Goal: Find specific page/section: Find specific page/section

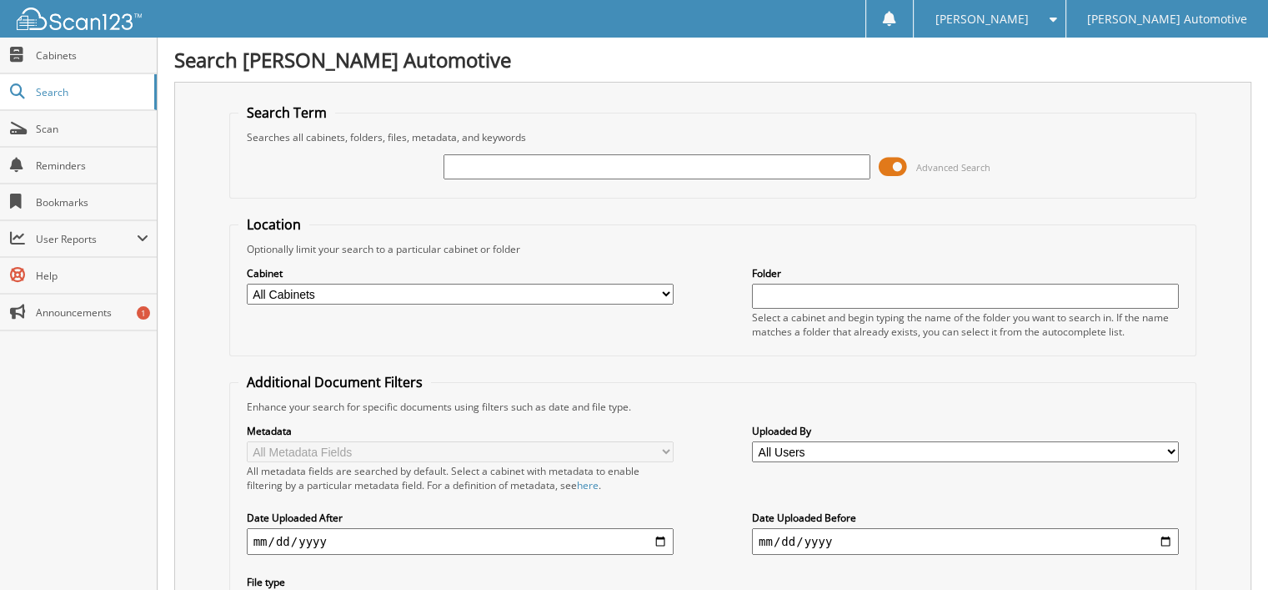
click at [560, 165] on input "text" at bounding box center [657, 166] width 427 height 25
type input "640817"
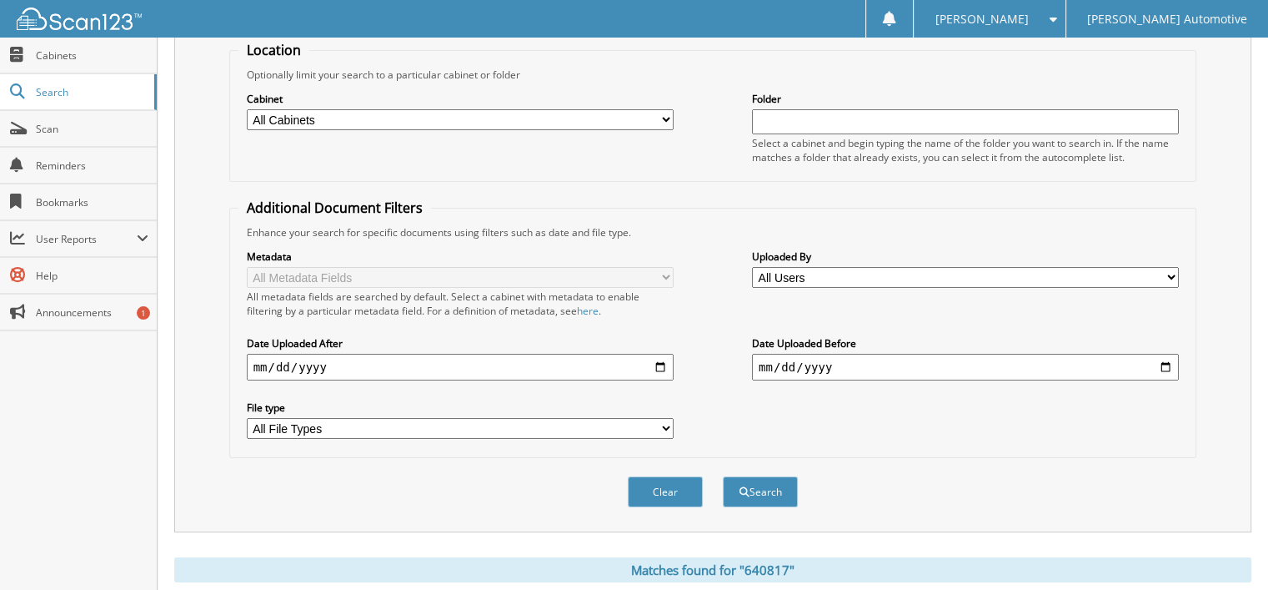
scroll to position [325, 0]
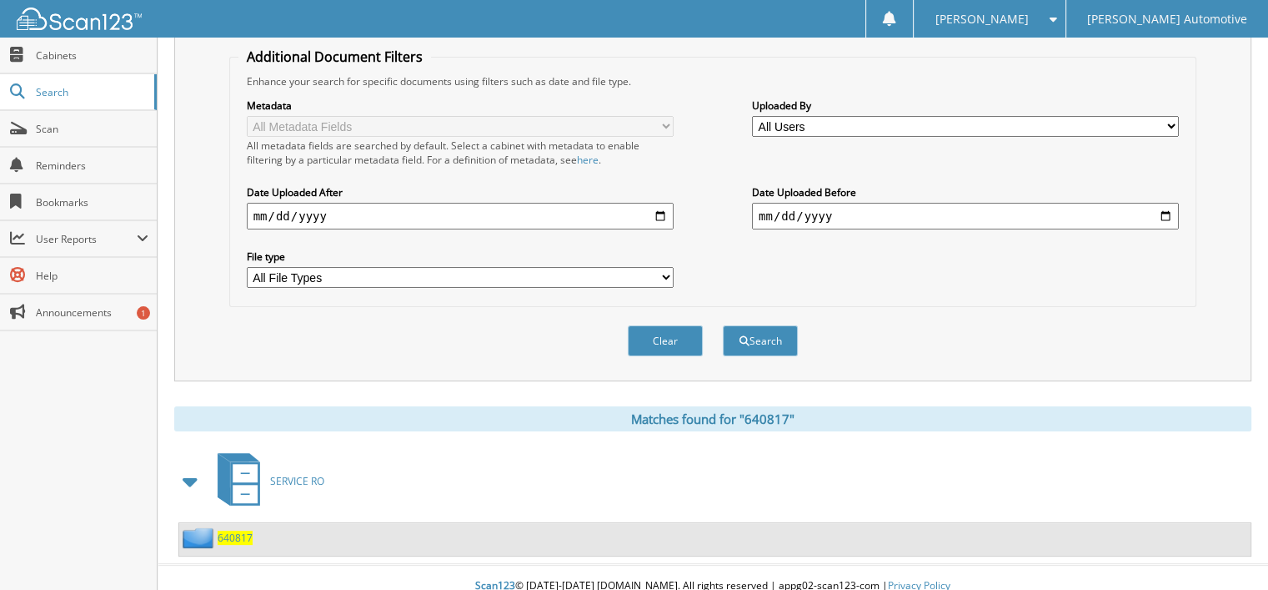
click at [237, 530] on span "640817" at bounding box center [235, 537] width 35 height 14
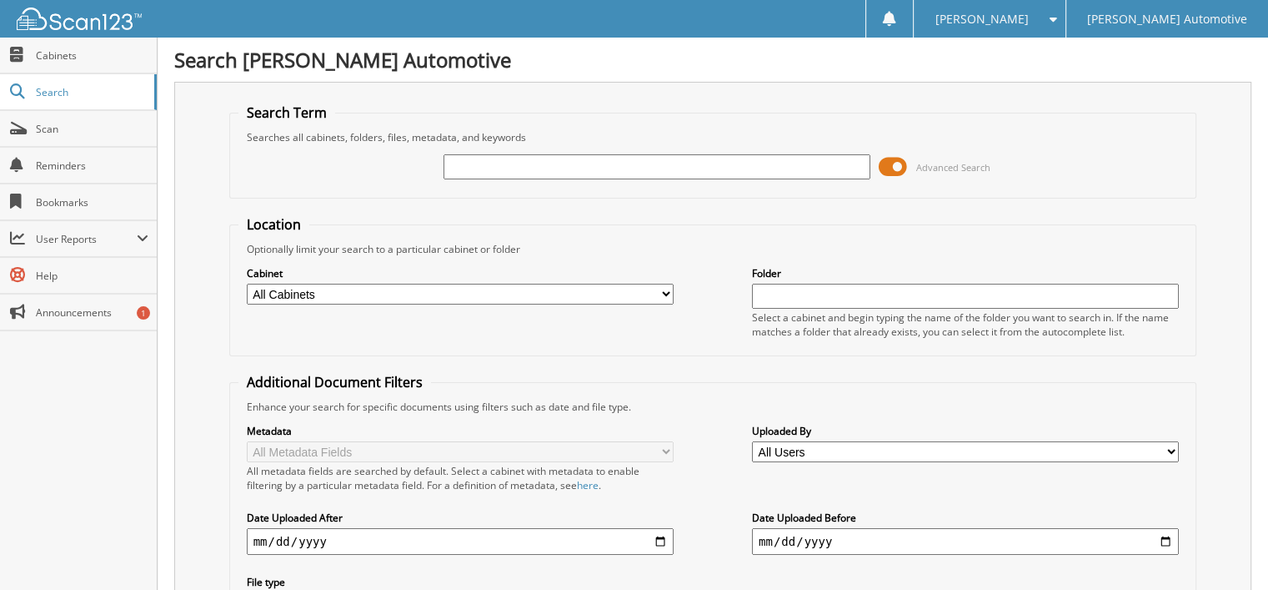
click at [480, 170] on input "text" at bounding box center [657, 166] width 427 height 25
type input "640843"
click at [555, 166] on input "640843" at bounding box center [657, 166] width 427 height 25
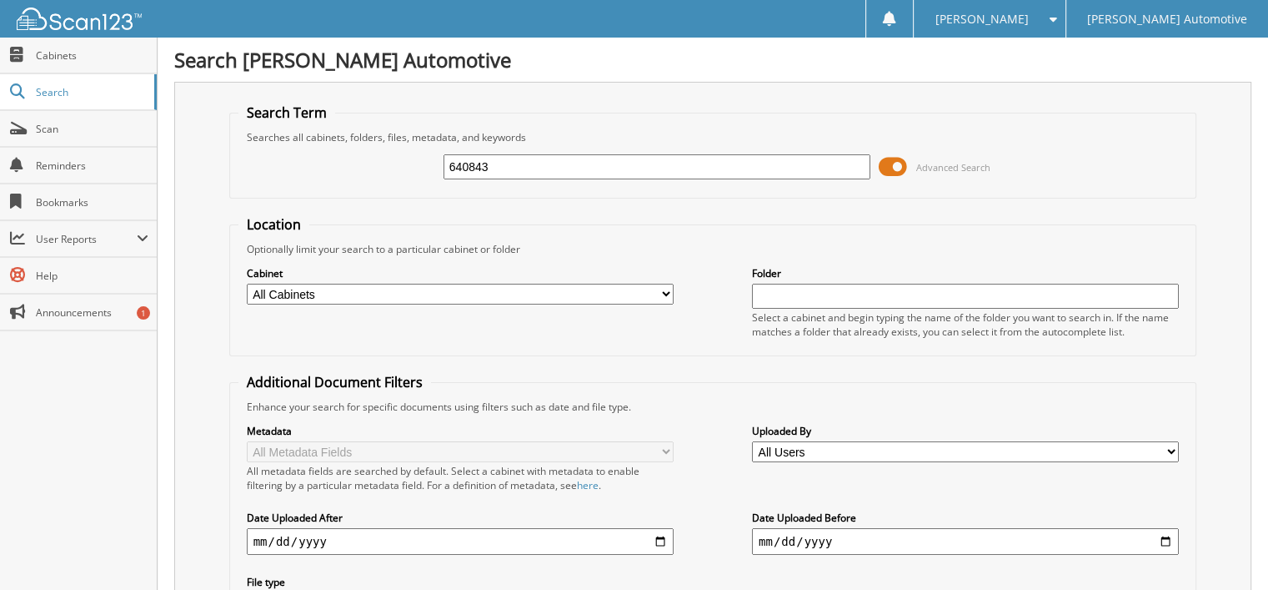
scroll to position [325, 0]
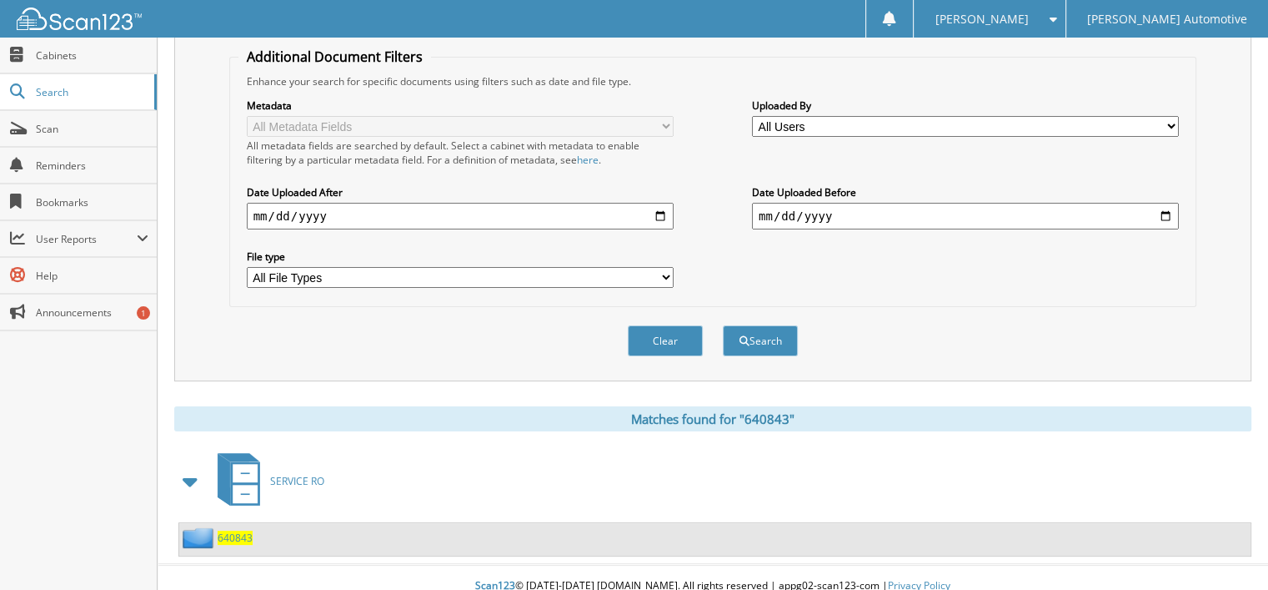
click at [239, 530] on span "640843" at bounding box center [235, 537] width 35 height 14
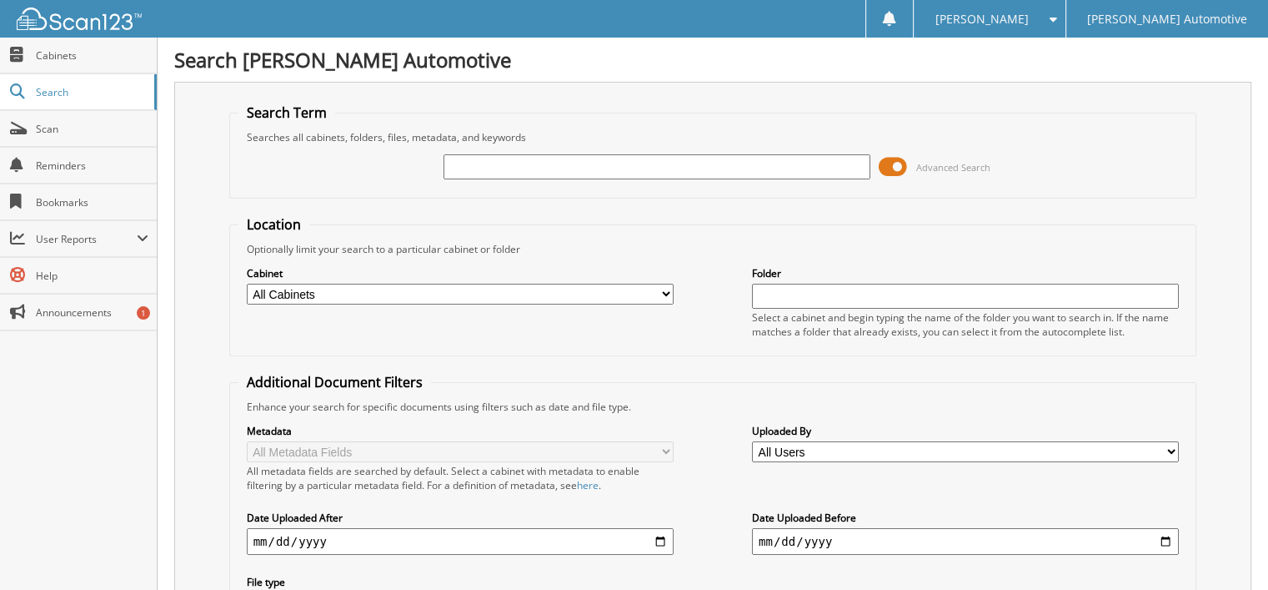
click at [537, 169] on input "text" at bounding box center [657, 166] width 427 height 25
type input "591334"
